Goal: Find specific page/section: Find specific page/section

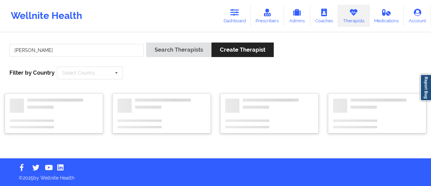
type input "[PERSON_NAME]"
click at [146, 42] on button "Search Therapists" at bounding box center [178, 49] width 65 height 14
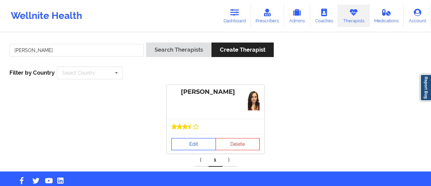
click at [175, 138] on link "Edit" at bounding box center [193, 144] width 44 height 12
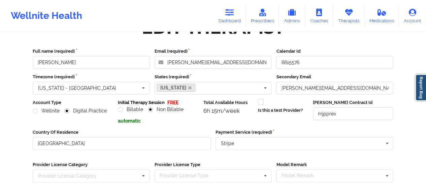
scroll to position [121, 0]
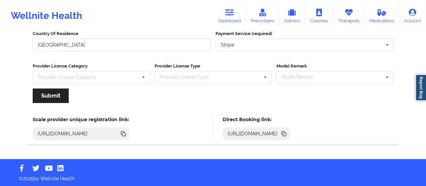
click at [286, 134] on icon at bounding box center [284, 133] width 3 height 3
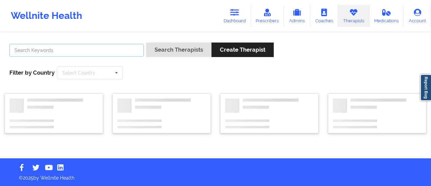
click at [75, 55] on input "text" at bounding box center [76, 50] width 134 height 13
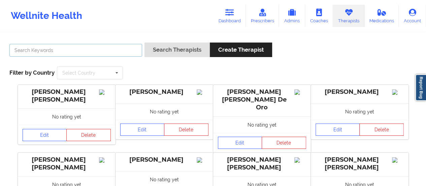
click at [96, 55] on input "text" at bounding box center [75, 50] width 133 height 13
paste input "[PERSON_NAME]"
type input "[PERSON_NAME]"
click at [144, 42] on button "Search Therapists" at bounding box center [176, 49] width 65 height 14
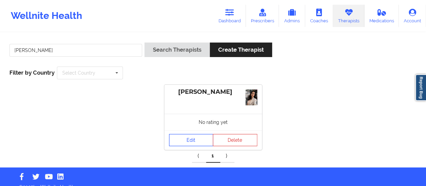
click at [189, 131] on div "Edit Delete" at bounding box center [213, 140] width 98 height 20
click at [188, 135] on link "Edit" at bounding box center [191, 140] width 44 height 12
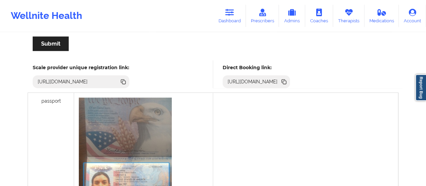
scroll to position [164, 0]
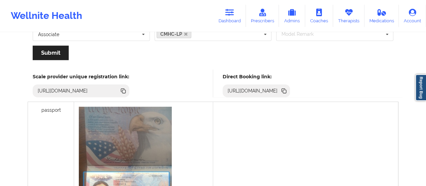
click at [285, 89] on icon at bounding box center [283, 89] width 3 height 3
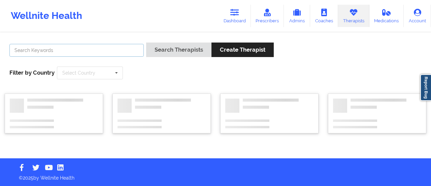
click at [99, 46] on input "text" at bounding box center [76, 50] width 134 height 13
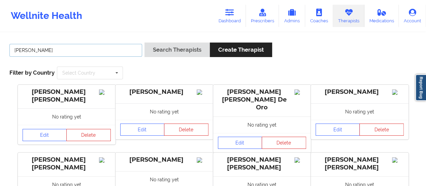
type input "[PERSON_NAME]"
click at [144, 42] on button "Search Therapists" at bounding box center [176, 49] width 65 height 14
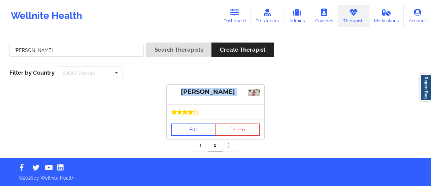
drag, startPoint x: 174, startPoint y: 88, endPoint x: 181, endPoint y: 128, distance: 41.3
click at [181, 128] on div "[PERSON_NAME] Edit Delete" at bounding box center [216, 112] width 98 height 54
click at [181, 128] on link "Edit" at bounding box center [193, 129] width 44 height 12
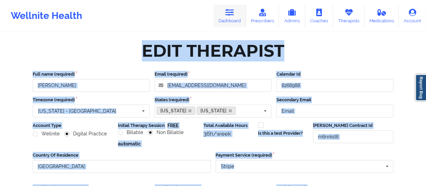
click at [229, 19] on link "Dashboard" at bounding box center [230, 16] width 32 height 22
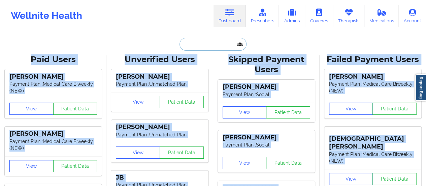
click at [213, 44] on input "text" at bounding box center [212, 44] width 67 height 13
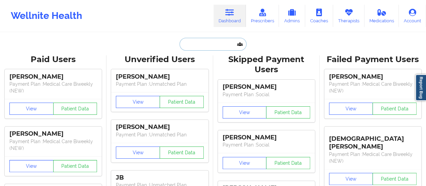
paste input "[EMAIL_ADDRESS][DOMAIN_NAME]"
type input "[EMAIL_ADDRESS][DOMAIN_NAME]"
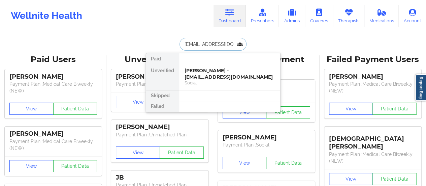
click at [206, 80] on div "Social" at bounding box center [230, 83] width 90 height 6
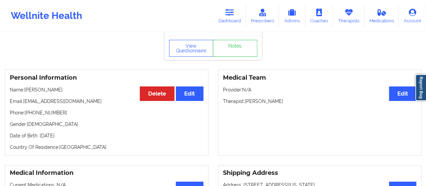
scroll to position [26, 0]
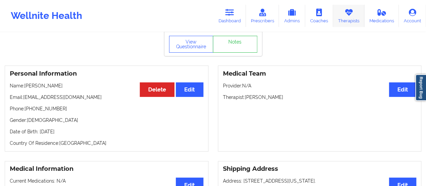
click at [350, 18] on link "Therapists" at bounding box center [348, 16] width 31 height 22
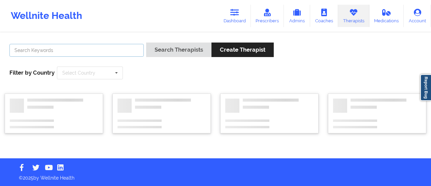
click at [117, 51] on input "text" at bounding box center [76, 50] width 134 height 13
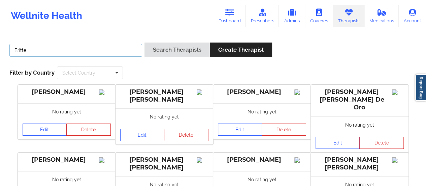
type input "[PERSON_NAME]"
click at [144, 42] on button "Search Therapists" at bounding box center [176, 49] width 65 height 14
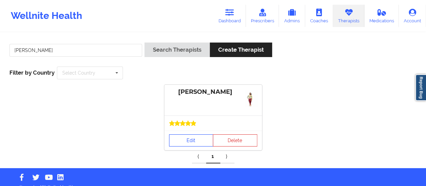
click at [183, 126] on div at bounding box center [213, 122] width 98 height 15
click at [184, 136] on link "Edit" at bounding box center [191, 140] width 44 height 12
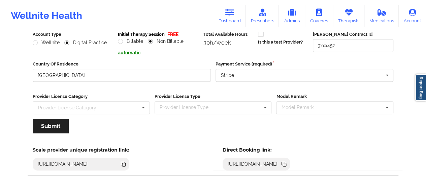
scroll to position [121, 0]
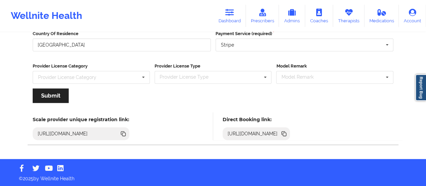
click at [286, 133] on icon at bounding box center [284, 133] width 3 height 3
